Goal: Task Accomplishment & Management: Use online tool/utility

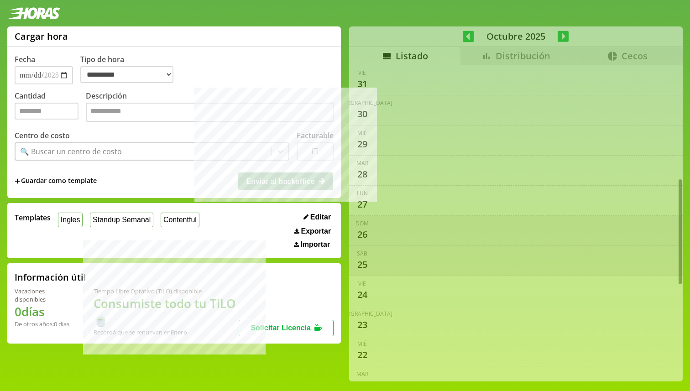
select select "**********"
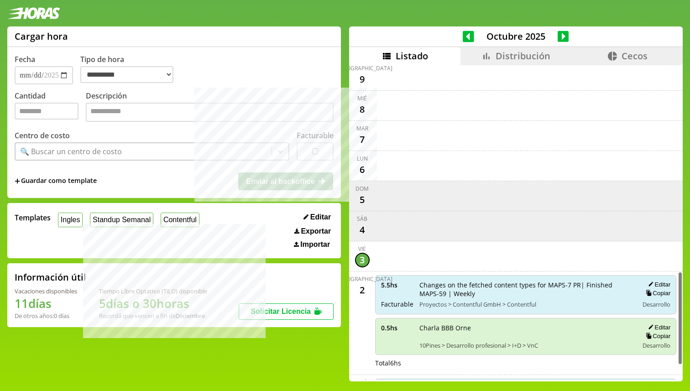
scroll to position [696, 0]
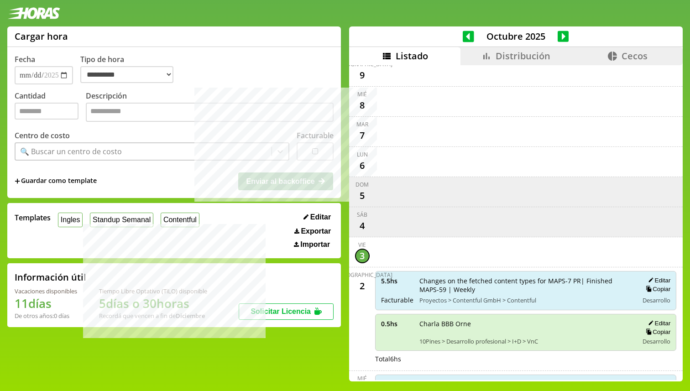
click at [546, 61] on span "Distribución" at bounding box center [523, 56] width 55 height 12
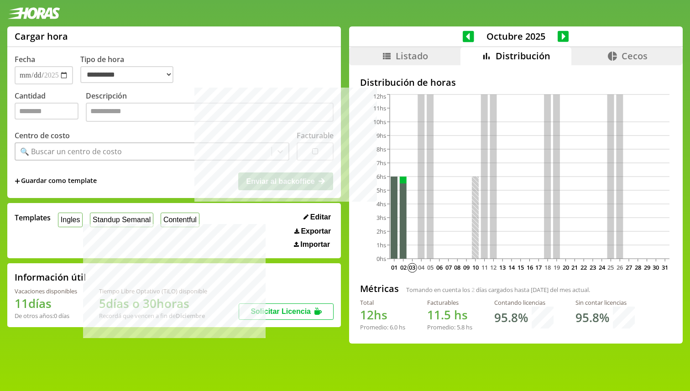
click at [424, 60] on span "Listado" at bounding box center [412, 56] width 32 height 12
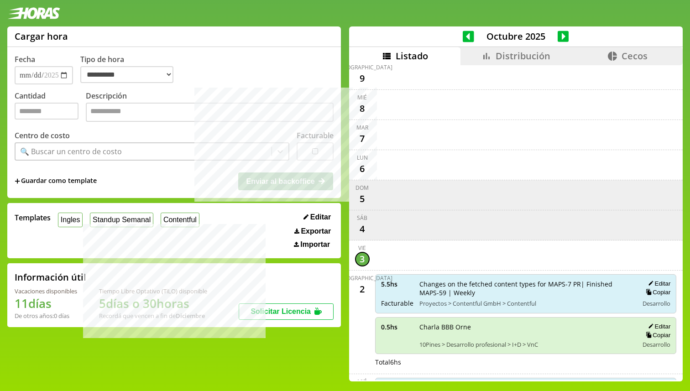
scroll to position [742, 0]
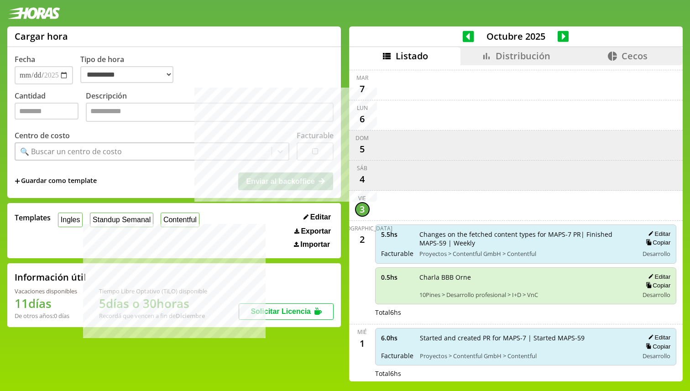
drag, startPoint x: 473, startPoint y: 235, endPoint x: 414, endPoint y: 226, distance: 59.9
click at [414, 226] on div "5.5 hs Facturable Changes on the fetched content types for MAPS-7 PR| Finished …" at bounding box center [526, 244] width 302 height 39
click at [443, 231] on span "Changes on the fetched content types for MAPS-7 PR| Finished MAPS-59 | Weekly" at bounding box center [526, 238] width 213 height 17
copy div "Facturable Changes on the fetched content types for MAPS-7 PR| Finished MAPS-59…"
drag, startPoint x: 454, startPoint y: 236, endPoint x: 435, endPoint y: 229, distance: 20.9
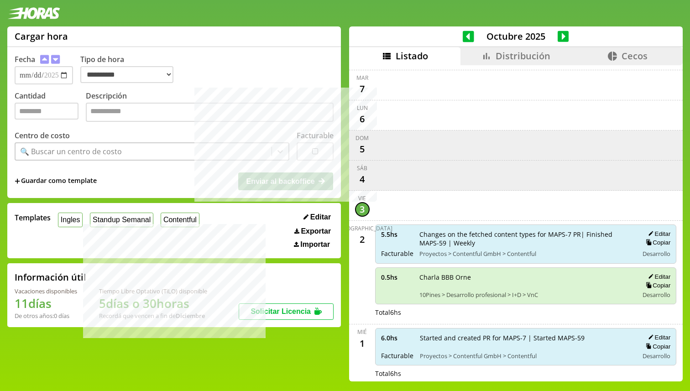
click at [422, 230] on span "Changes on the fetched content types for MAPS-7 PR| Finished MAPS-59 | Weekly" at bounding box center [526, 238] width 213 height 17
drag, startPoint x: 463, startPoint y: 233, endPoint x: 420, endPoint y: 229, distance: 44.1
click at [420, 230] on span "Changes on the fetched content types for MAPS-7 PR| Finished MAPS-59 | Weekly" at bounding box center [526, 238] width 213 height 17
copy span "Changes on the fetched content types for MAPS-7 PR| Finished MAPS-59 | Weekly"
